Goal: Navigation & Orientation: Find specific page/section

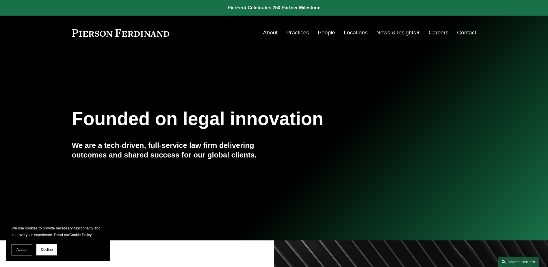
click at [353, 33] on link "Locations" at bounding box center [356, 32] width 24 height 11
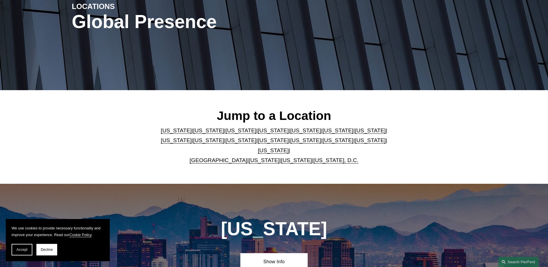
scroll to position [87, 0]
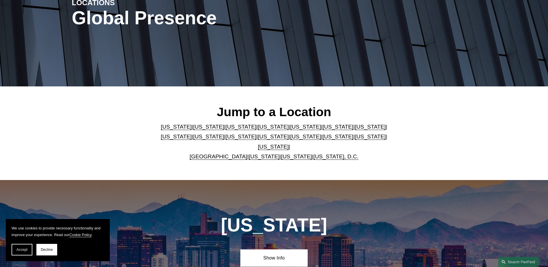
click at [355, 139] on link "[US_STATE]" at bounding box center [370, 136] width 31 height 6
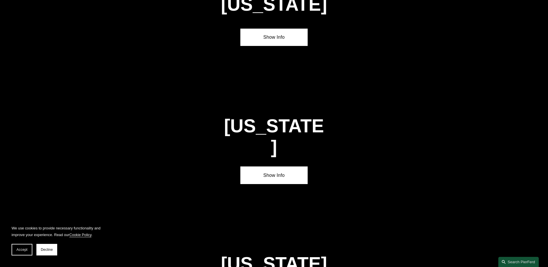
scroll to position [1845, 0]
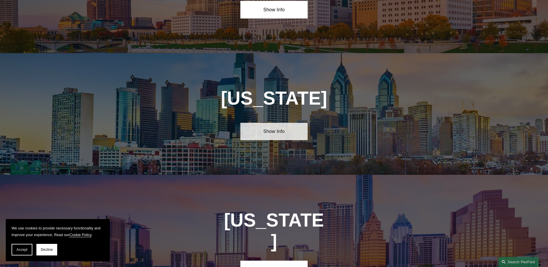
click at [268, 123] on link "Show Info" at bounding box center [273, 131] width 67 height 17
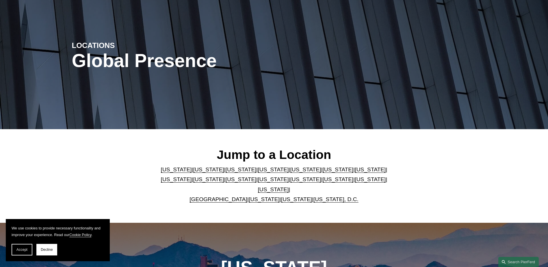
scroll to position [0, 0]
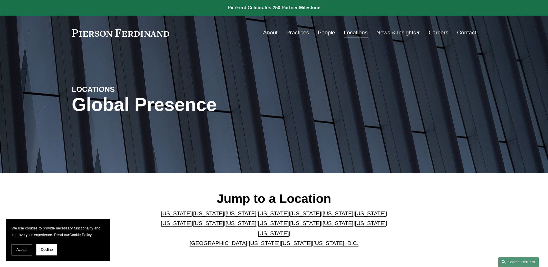
click at [433, 31] on link "Careers" at bounding box center [439, 32] width 20 height 11
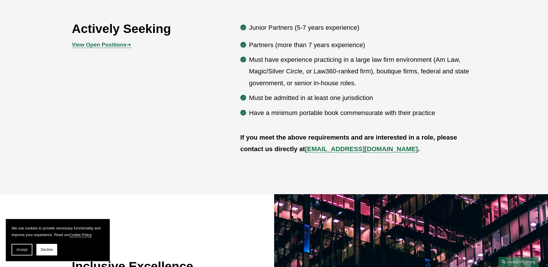
scroll to position [330, 0]
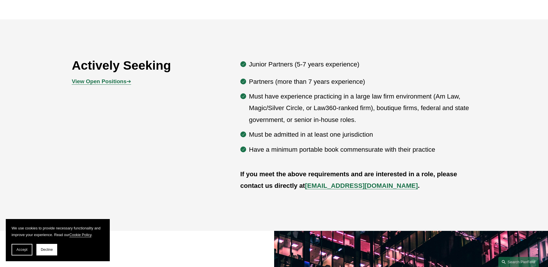
click at [110, 80] on strong "View Open Positions" at bounding box center [99, 81] width 55 height 6
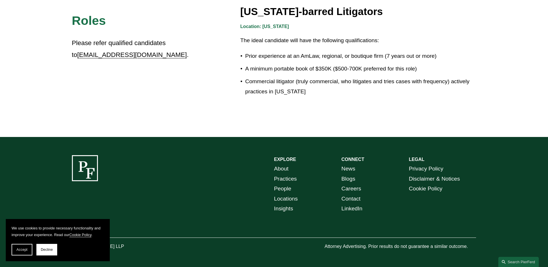
scroll to position [1053, 0]
